Goal: Transaction & Acquisition: Download file/media

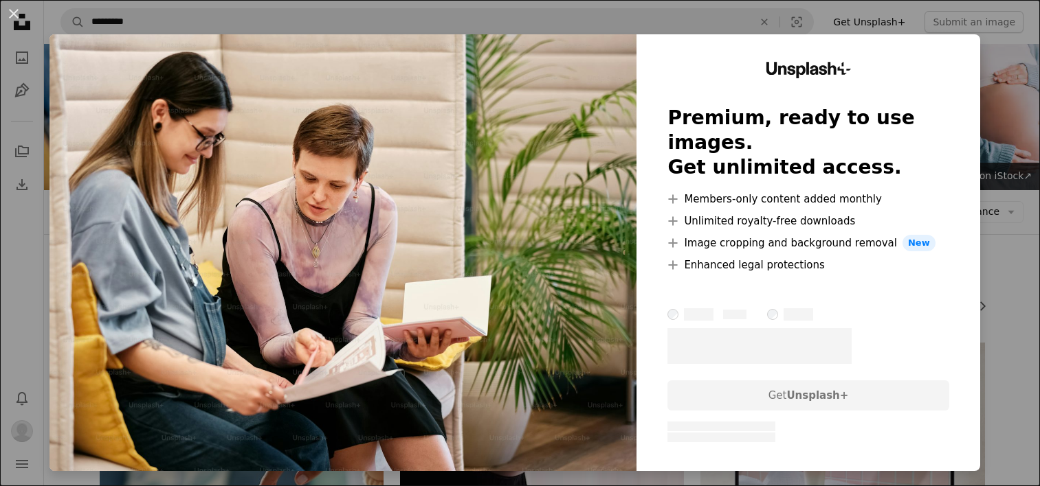
scroll to position [23676, 0]
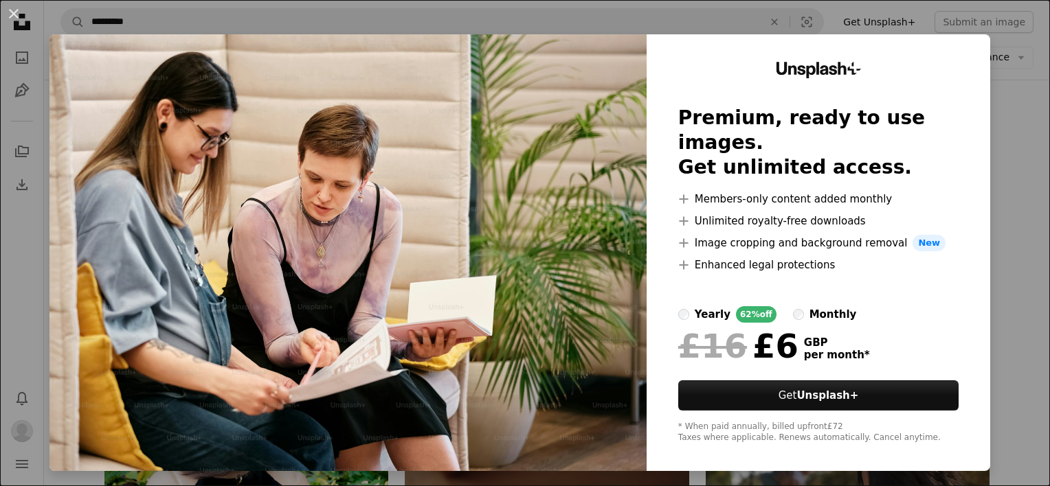
click at [1009, 101] on div "An X shape Unsplash+ Premium, ready to use images. Get unlimited access. A plus…" at bounding box center [525, 243] width 1050 height 486
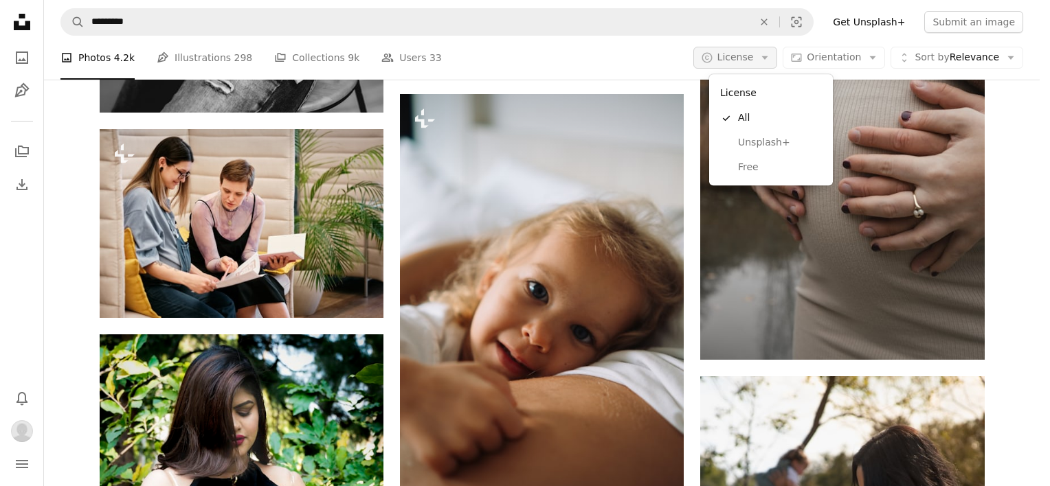
click at [734, 56] on span "License" at bounding box center [735, 57] width 36 height 11
click at [748, 176] on link "Free" at bounding box center [771, 167] width 113 height 25
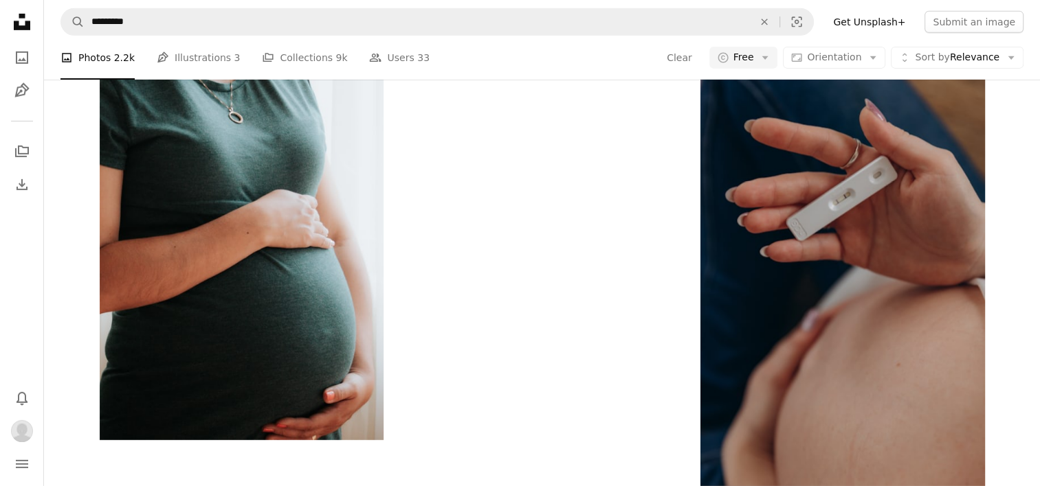
scroll to position [3029, 0]
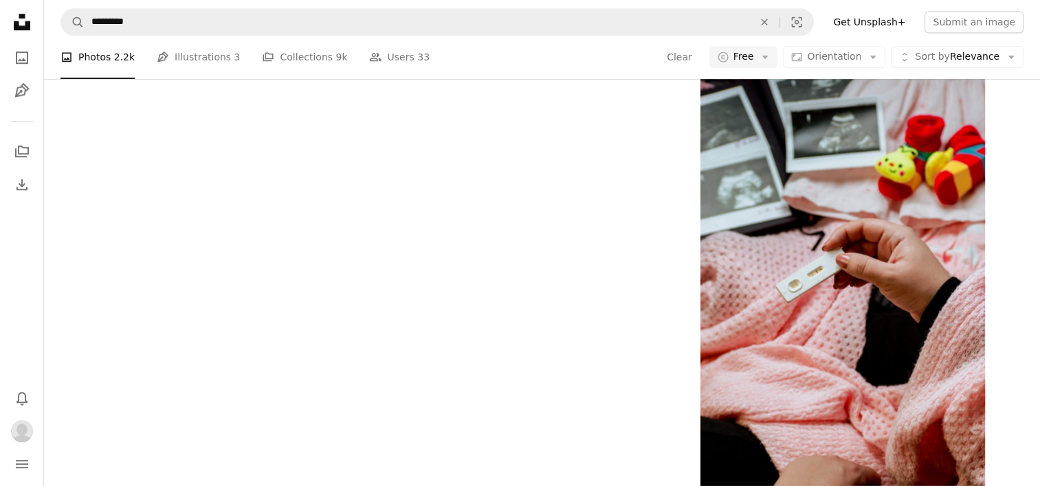
scroll to position [8786, 0]
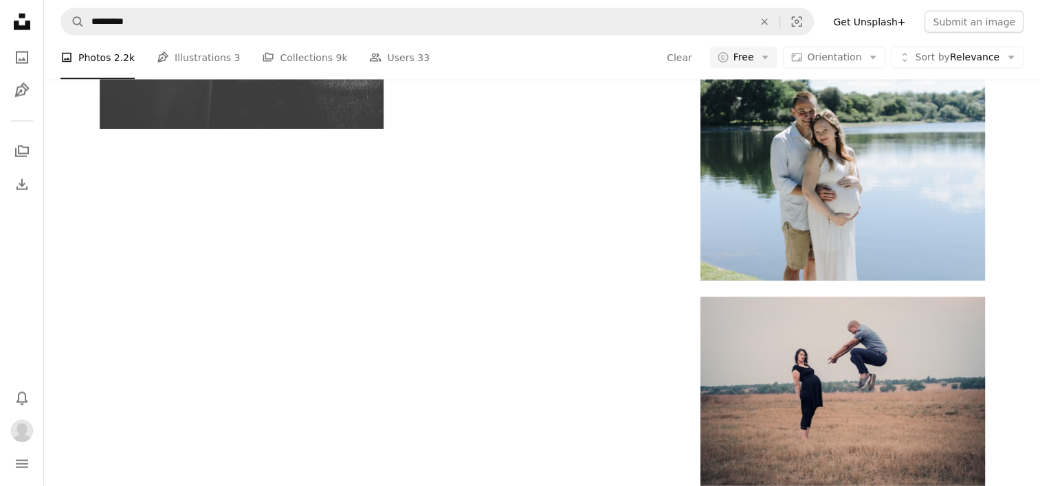
scroll to position [10338, 0]
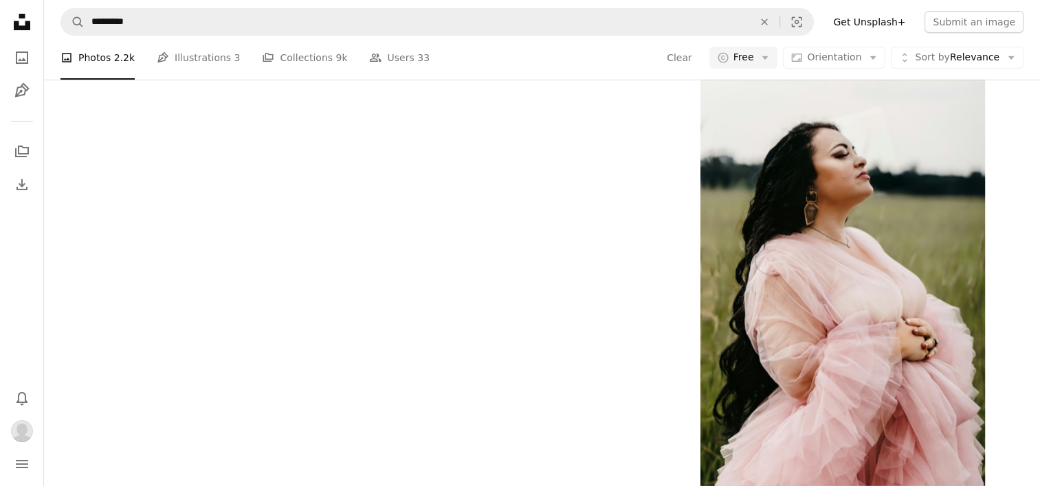
scroll to position [12425, 0]
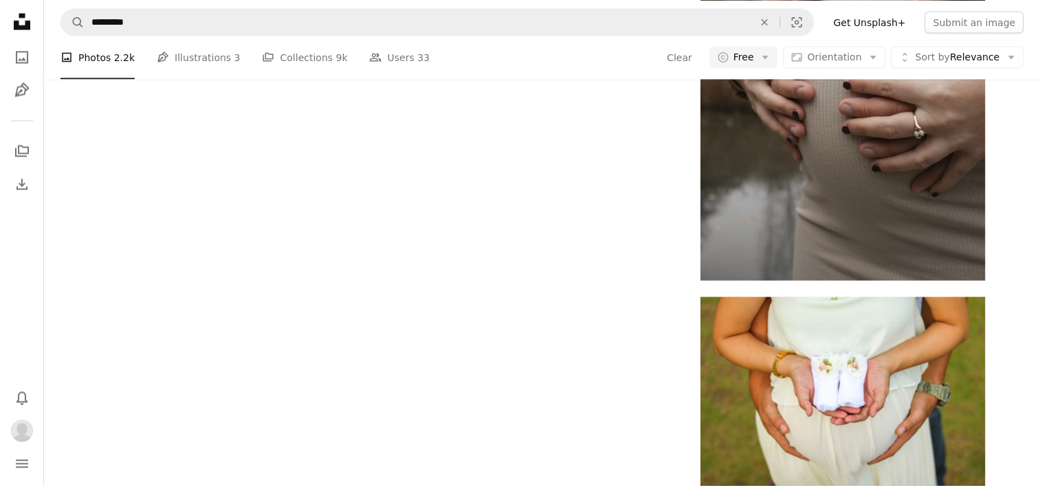
scroll to position [14615, 0]
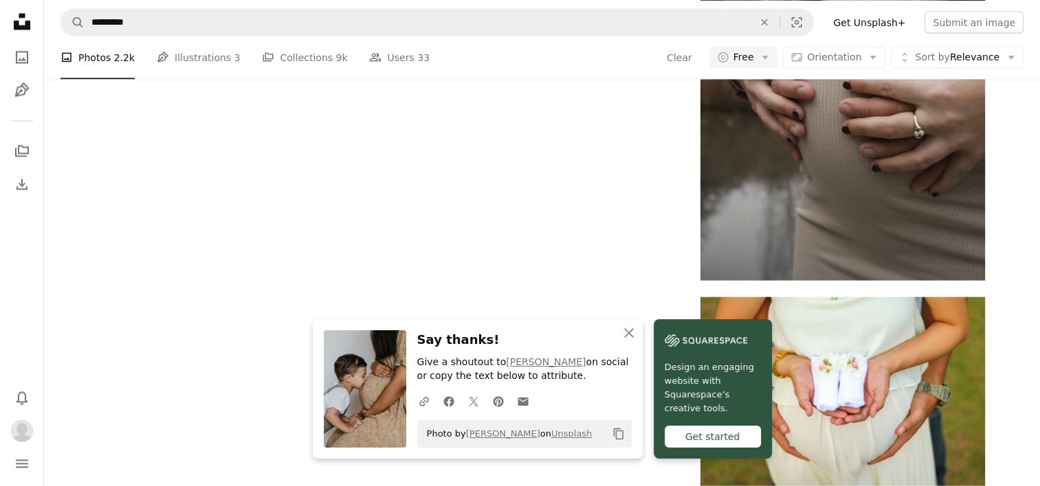
scroll to position [15258, 0]
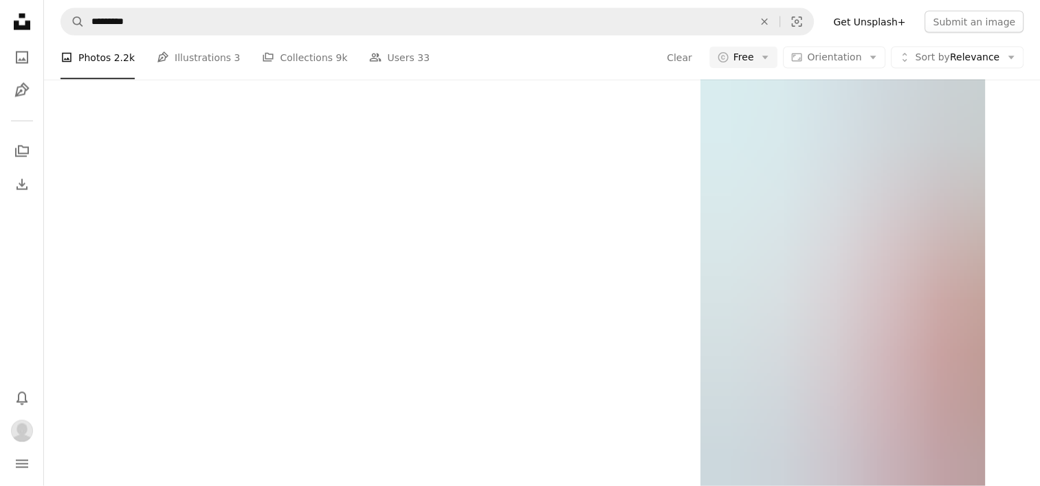
scroll to position [19762, 0]
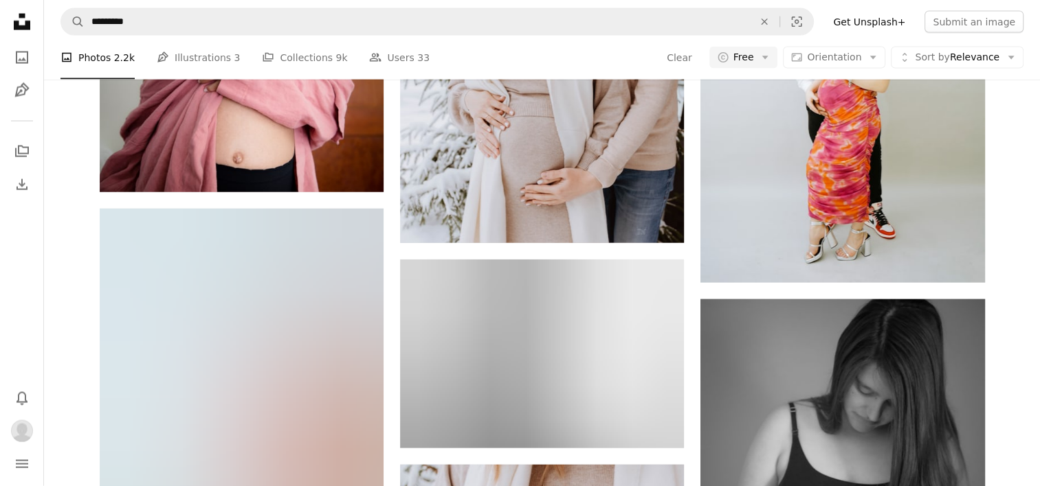
scroll to position [23822, 0]
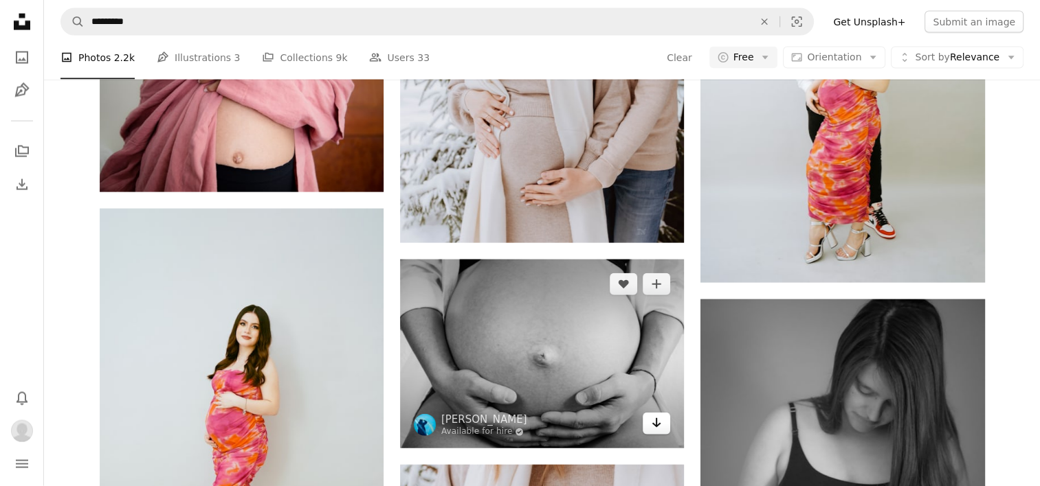
click at [661, 415] on icon "Arrow pointing down" at bounding box center [656, 423] width 11 height 16
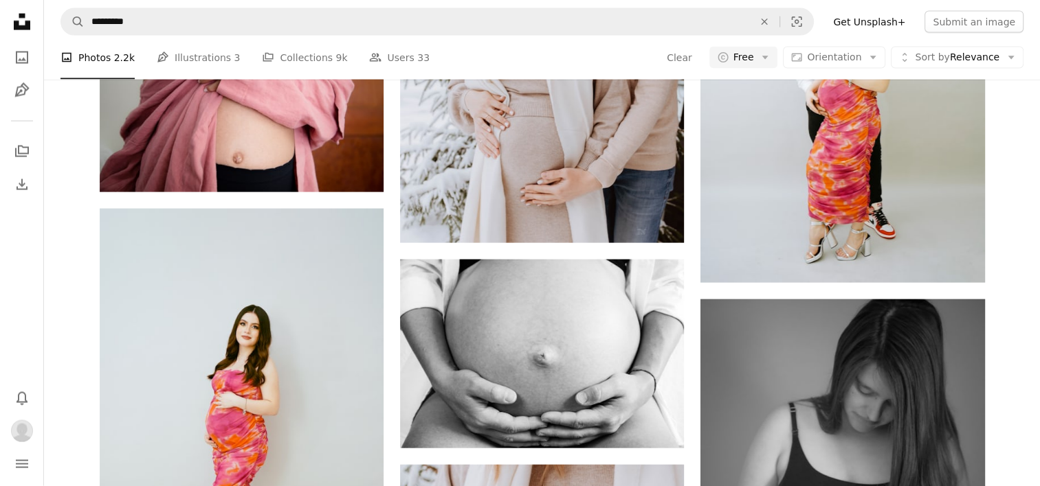
scroll to position [25083, 0]
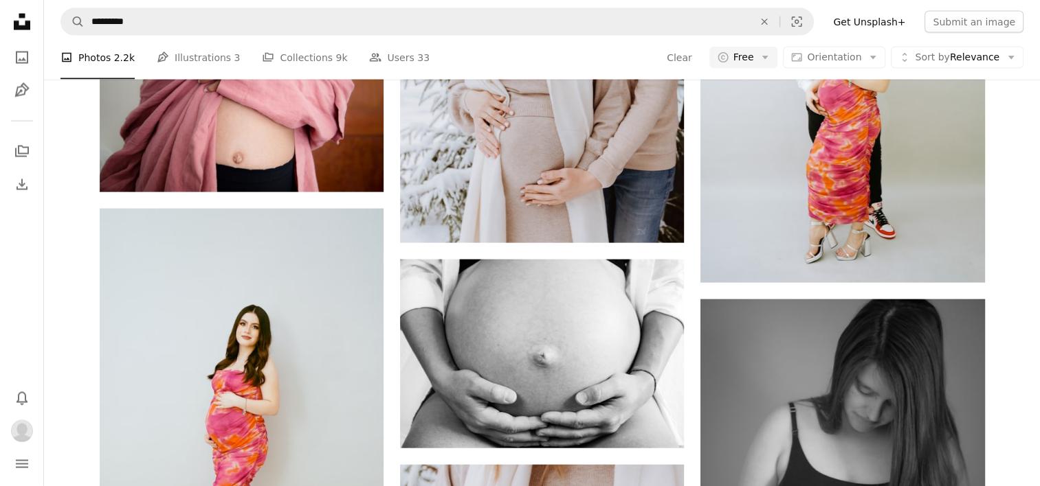
scroll to position [48655, 0]
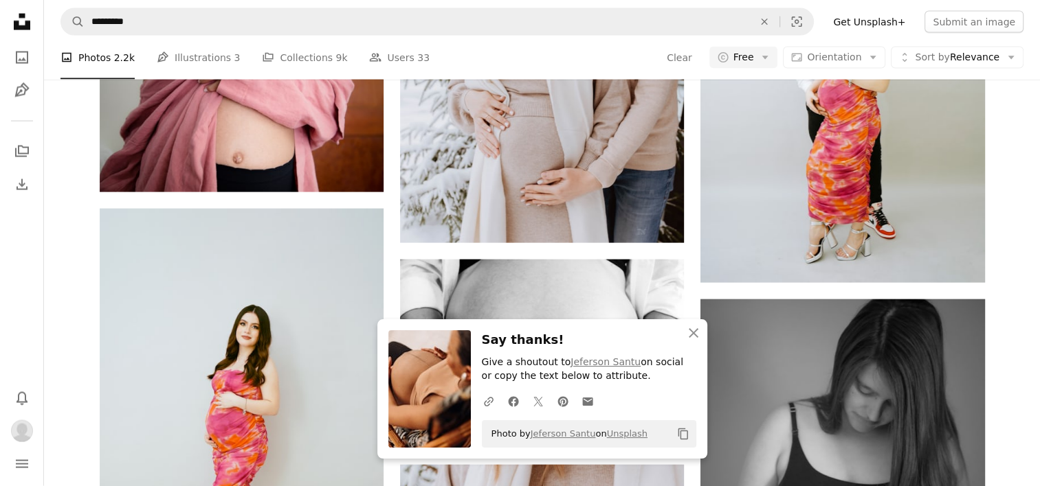
scroll to position [49386, 0]
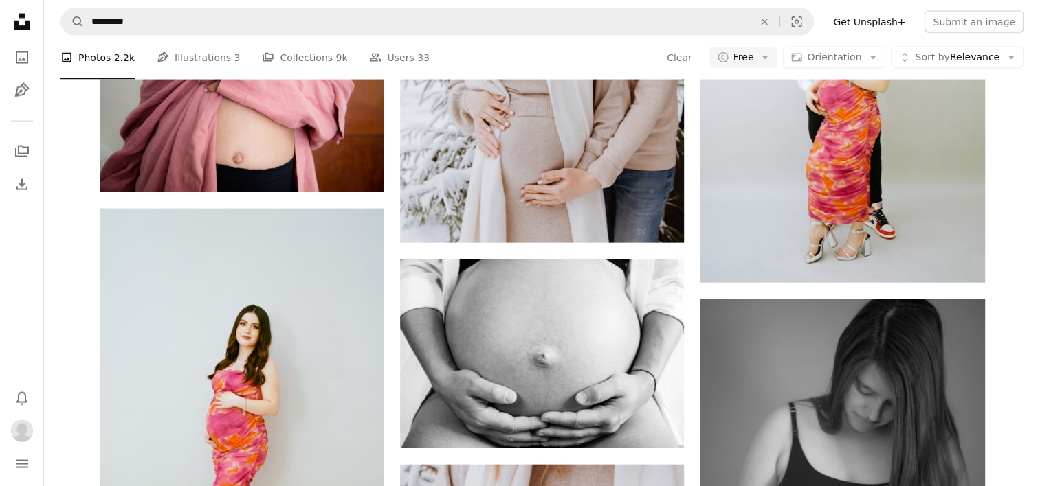
scroll to position [69910, 0]
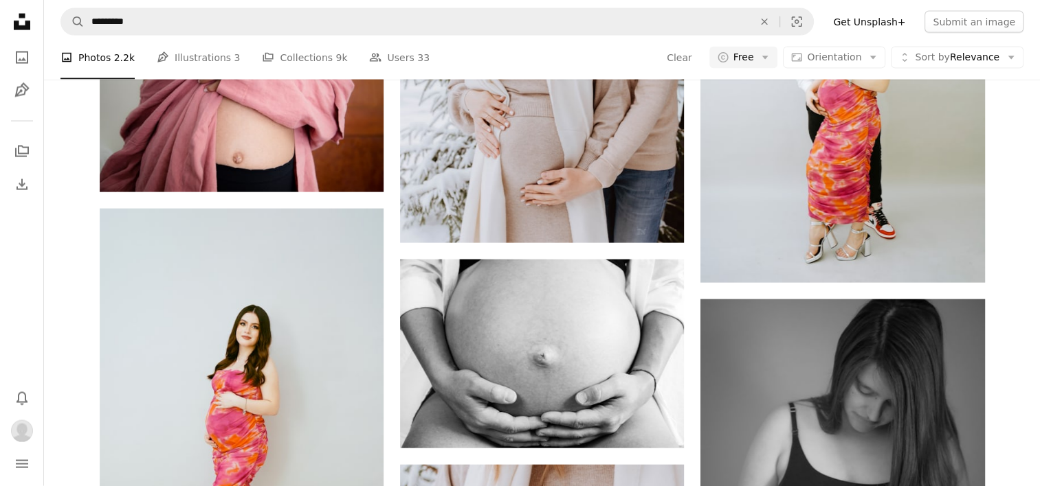
scroll to position [71524, 0]
